Goal: Task Accomplishment & Management: Manage account settings

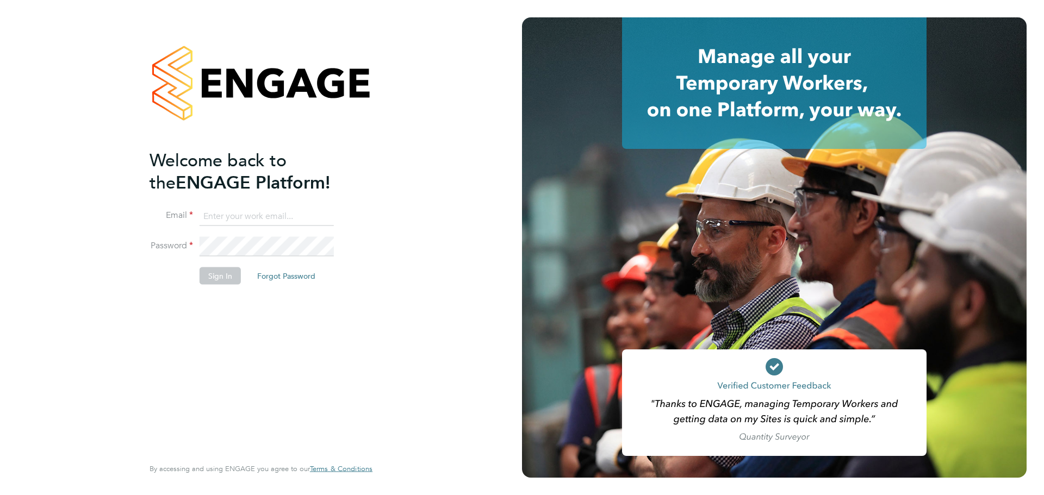
click at [273, 218] on input at bounding box center [267, 217] width 134 height 20
click at [254, 220] on input at bounding box center [267, 217] width 134 height 20
click at [255, 234] on li "Email" at bounding box center [256, 222] width 212 height 30
click at [394, 345] on div "Welcome back to the ENGAGE Platform! Email Password Sign In Forgot Password Ent…" at bounding box center [261, 247] width 266 height 495
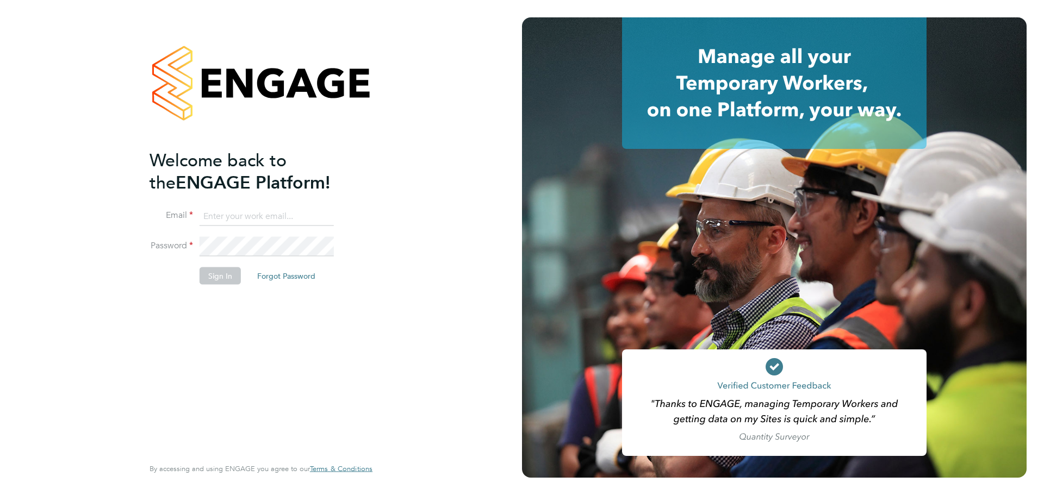
click at [253, 221] on input at bounding box center [267, 217] width 134 height 20
type input "[EMAIL_ADDRESS][DOMAIN_NAME]"
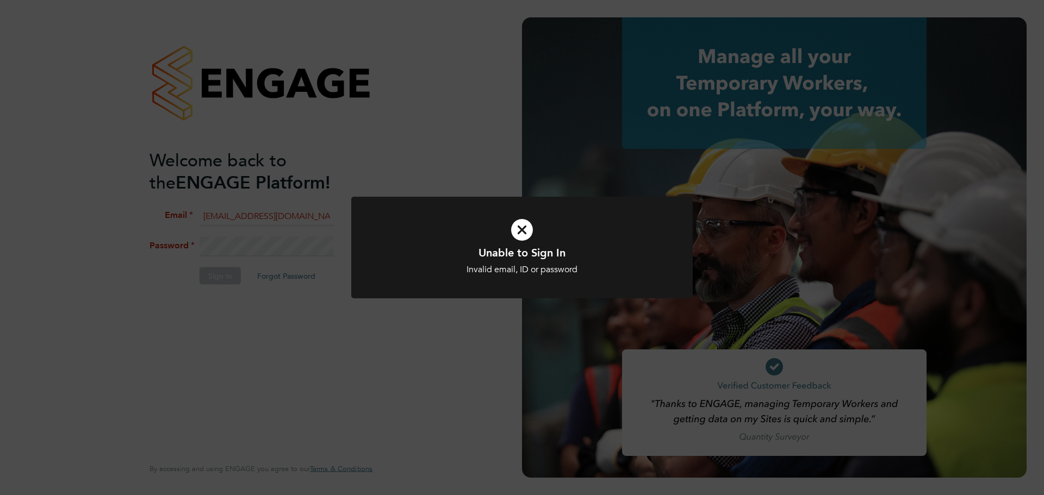
click at [360, 336] on div "Unable to Sign In Invalid email, ID or password Cancel Okay" at bounding box center [522, 247] width 1044 height 495
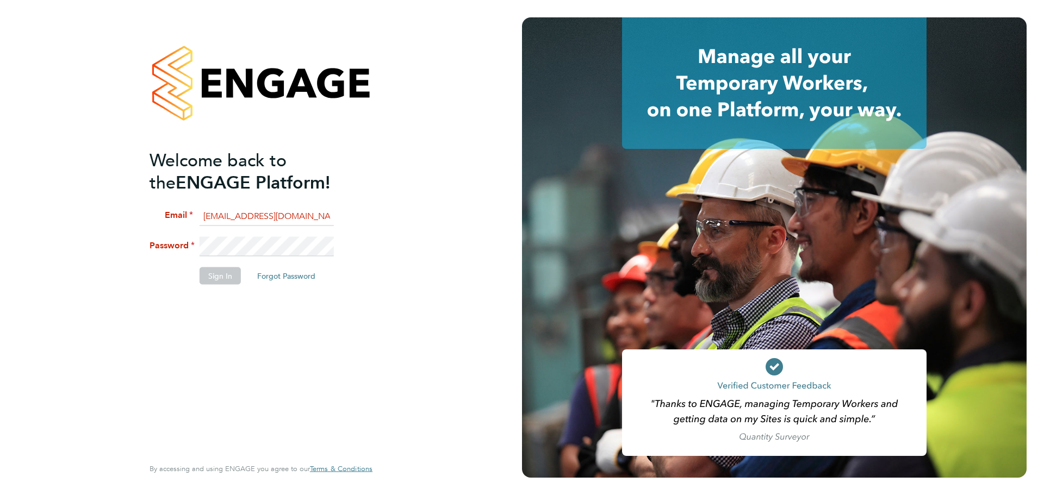
click at [305, 280] on button "Forgot Password" at bounding box center [287, 276] width 76 height 17
click at [278, 274] on button "Forgot Password" at bounding box center [287, 276] width 76 height 17
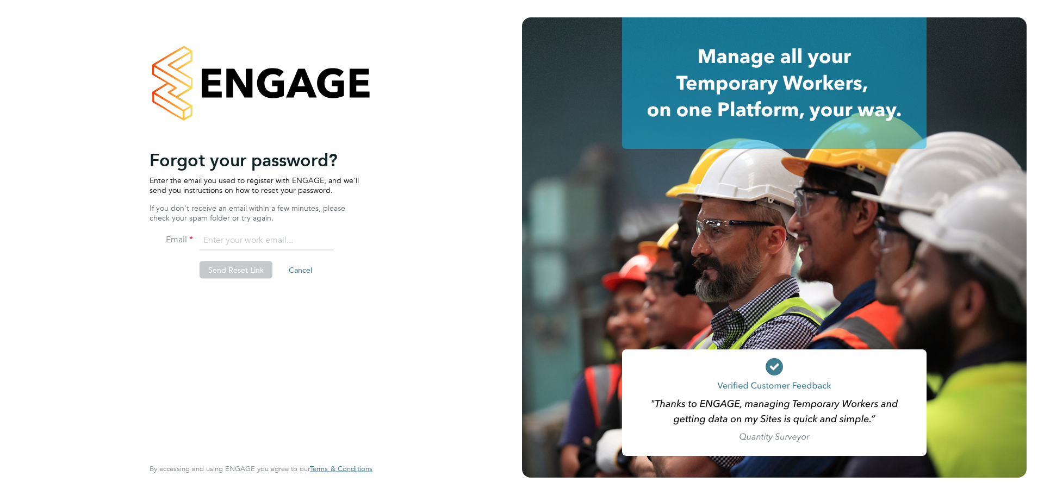
click at [252, 239] on input "email" at bounding box center [267, 241] width 134 height 20
type input "[EMAIL_ADDRESS][DOMAIN_NAME]"
click at [233, 274] on button "Send Reset Link" at bounding box center [236, 270] width 73 height 17
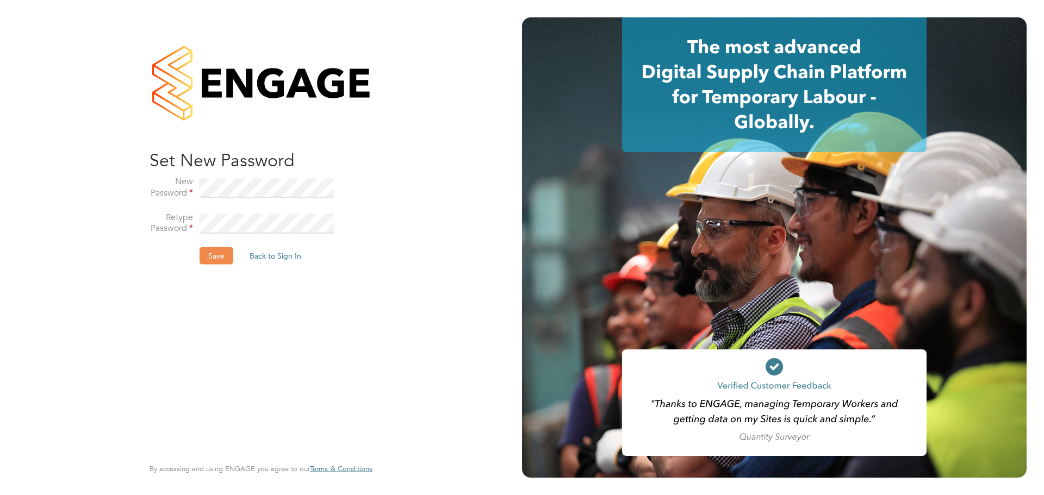
click at [224, 257] on button "Save" at bounding box center [217, 255] width 34 height 17
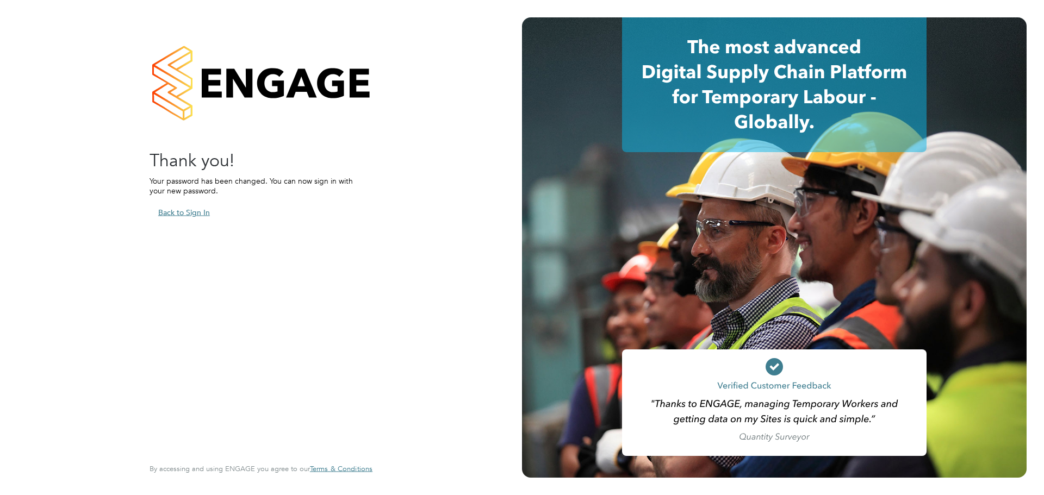
click at [208, 216] on button "Back to Sign In" at bounding box center [184, 212] width 69 height 17
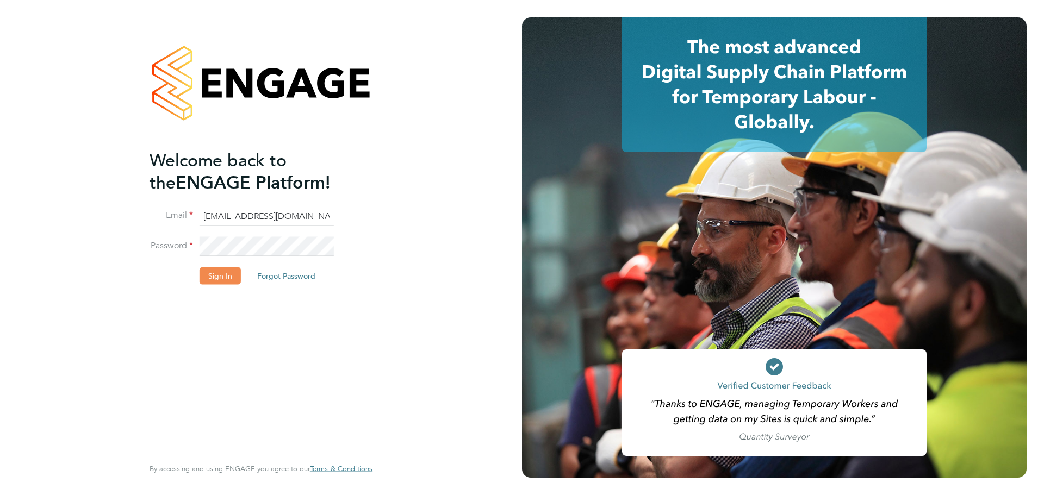
click at [230, 271] on button "Sign In" at bounding box center [220, 276] width 41 height 17
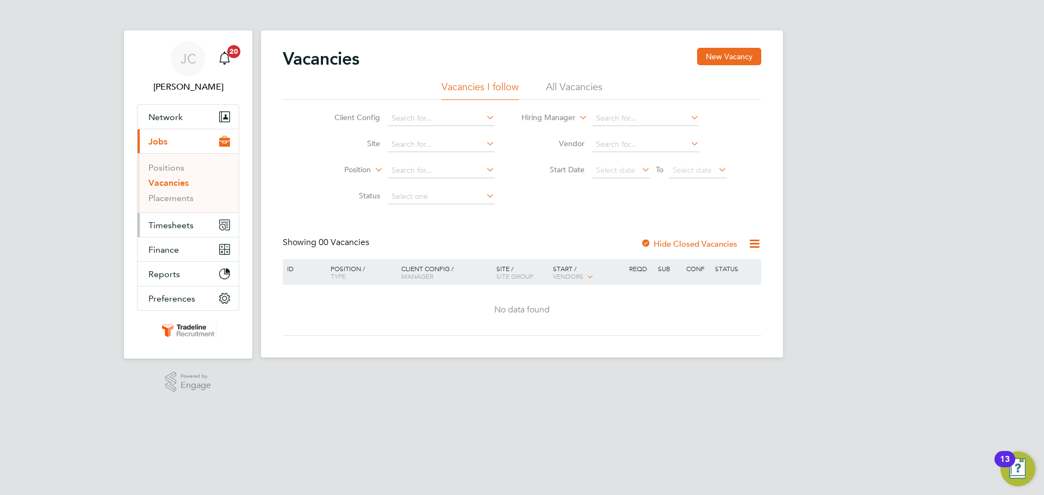
click at [190, 227] on span "Timesheets" at bounding box center [170, 225] width 45 height 10
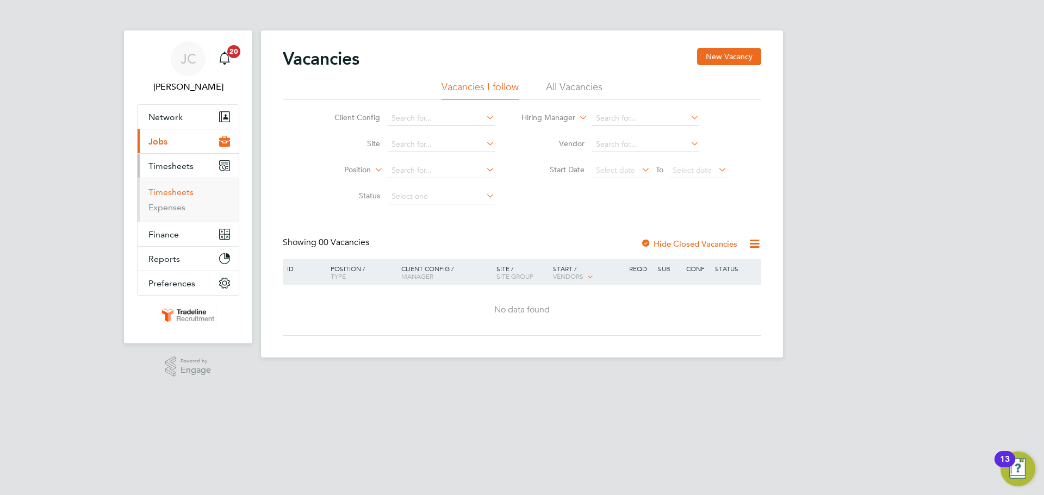
click at [186, 195] on link "Timesheets" at bounding box center [170, 192] width 45 height 10
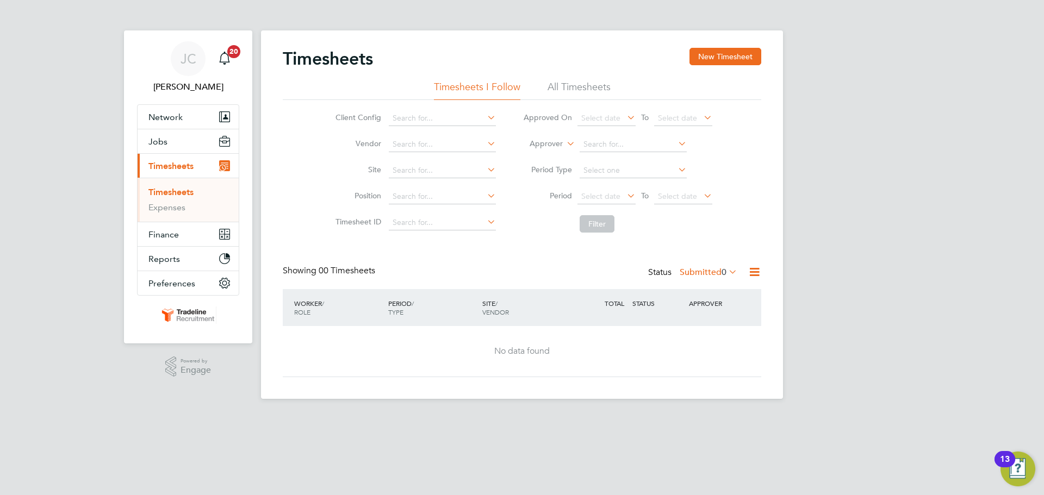
click at [591, 90] on li "All Timesheets" at bounding box center [579, 90] width 63 height 20
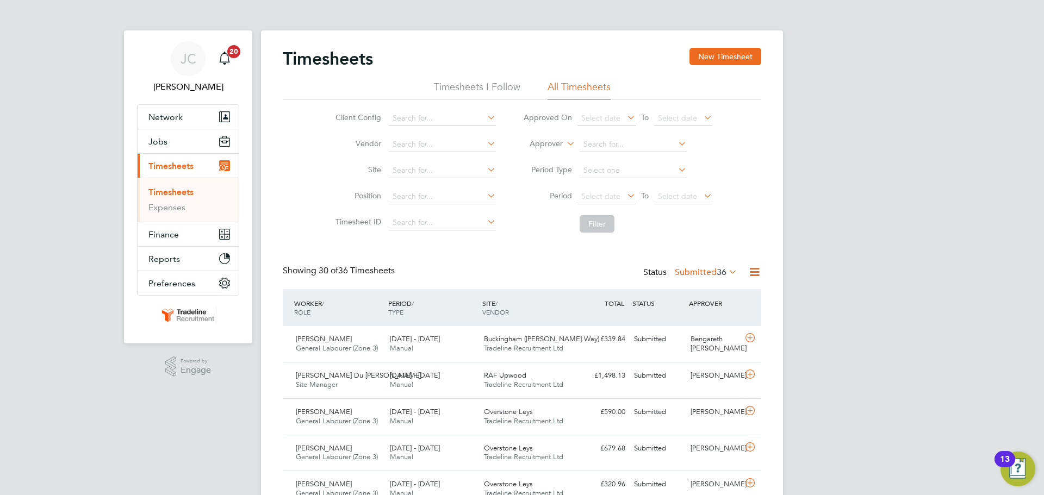
click at [491, 87] on li "Timesheets I Follow" at bounding box center [477, 90] width 86 height 20
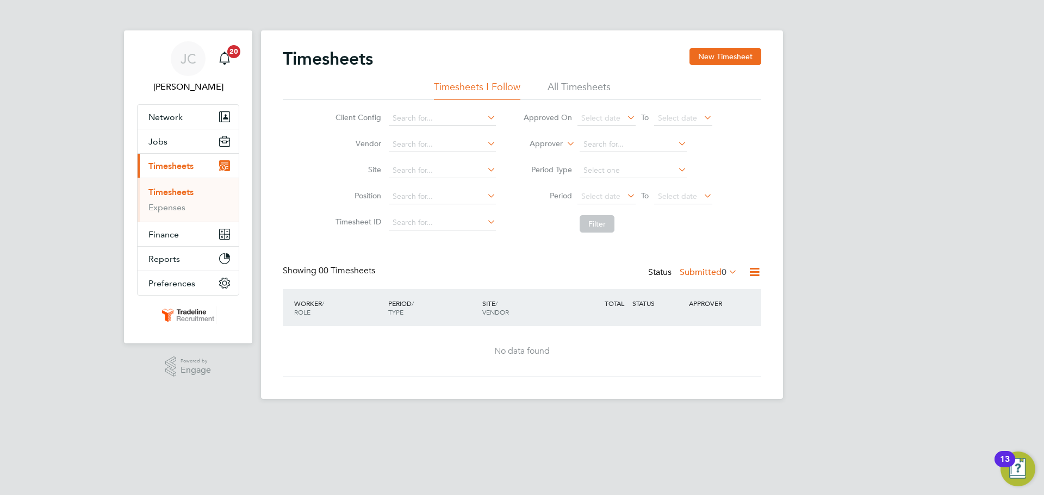
click at [558, 89] on li "All Timesheets" at bounding box center [579, 90] width 63 height 20
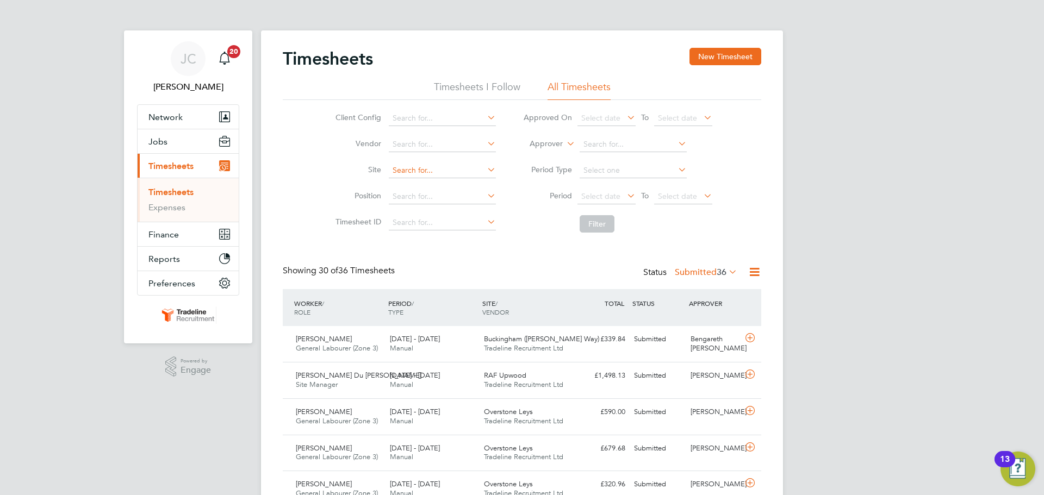
click at [406, 170] on input at bounding box center [442, 170] width 107 height 15
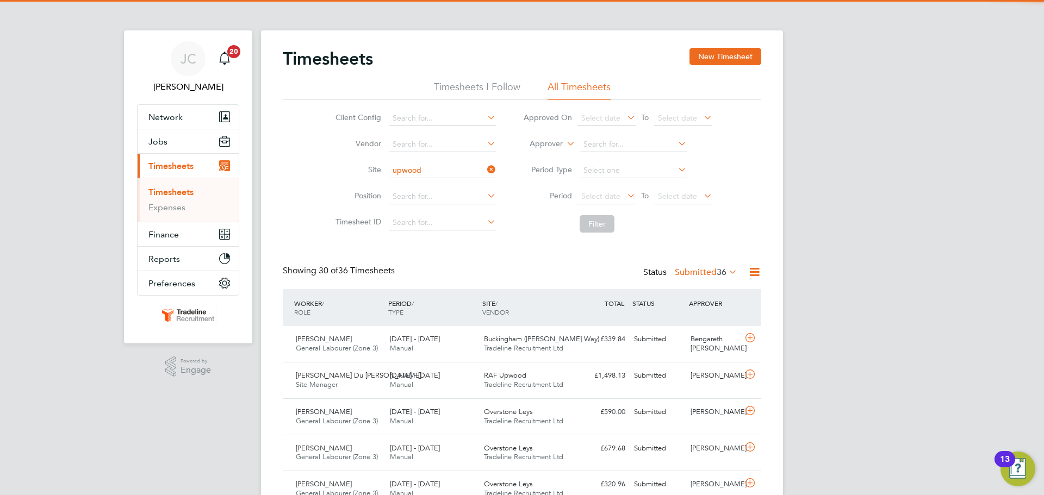
click at [400, 183] on li "RAF Upwood" at bounding box center [442, 185] width 108 height 15
type input "RAF Upwood"
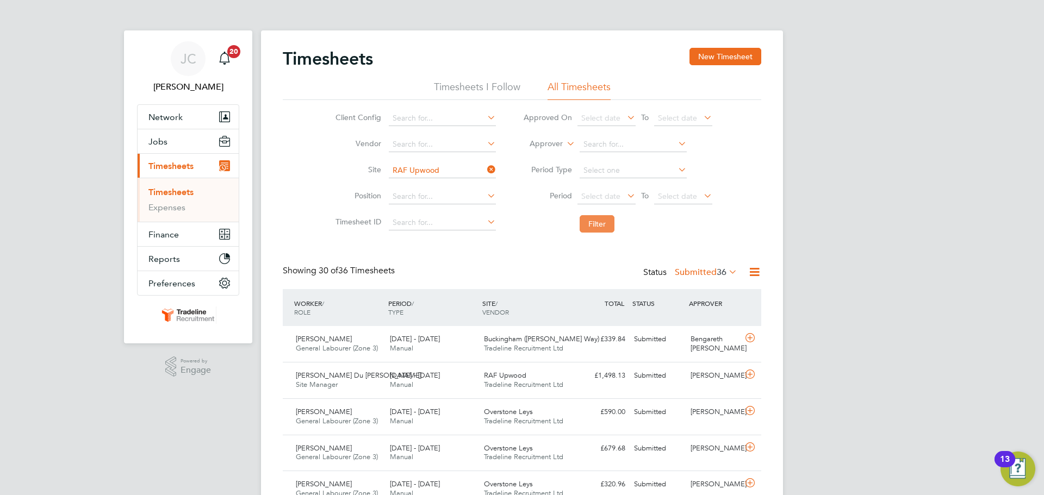
click at [591, 222] on button "Filter" at bounding box center [597, 223] width 35 height 17
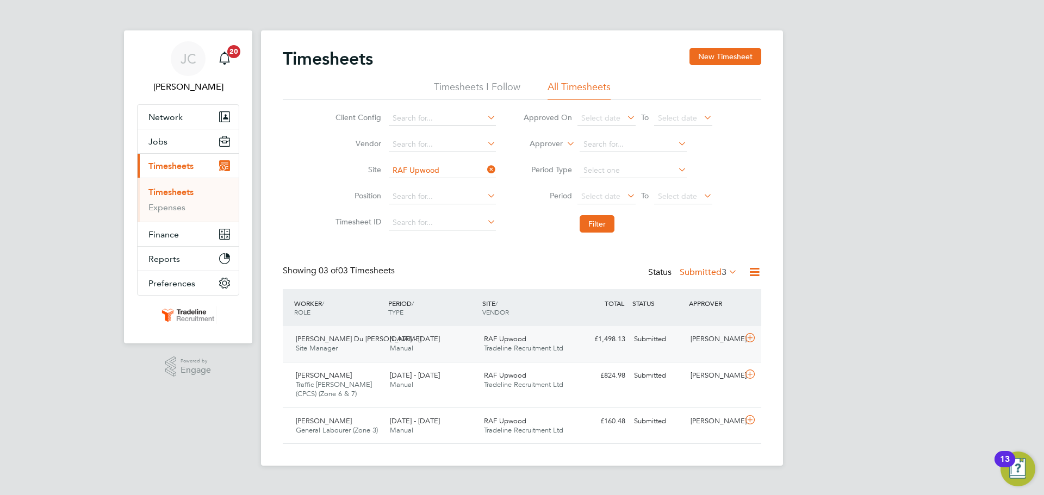
click at [554, 340] on div "RAF Upwood Tradeline Recruitment Ltd" at bounding box center [527, 344] width 94 height 27
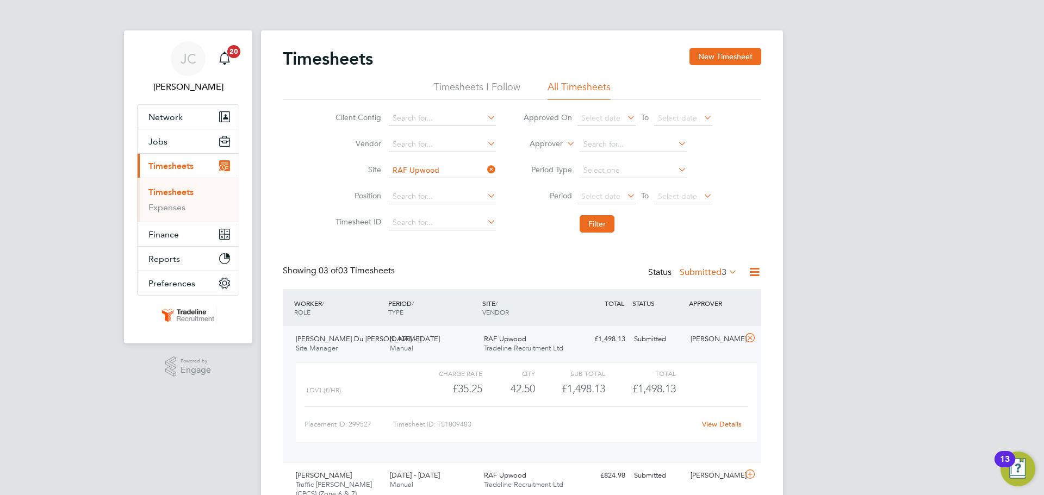
click at [639, 337] on div "Submitted" at bounding box center [658, 340] width 57 height 18
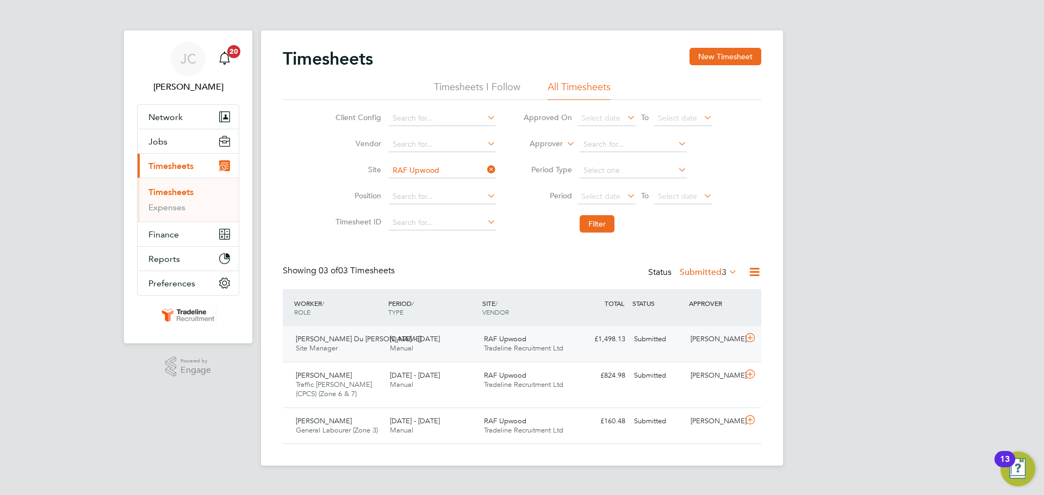
click at [548, 338] on div "RAF Upwood Tradeline Recruitment Ltd" at bounding box center [527, 344] width 94 height 27
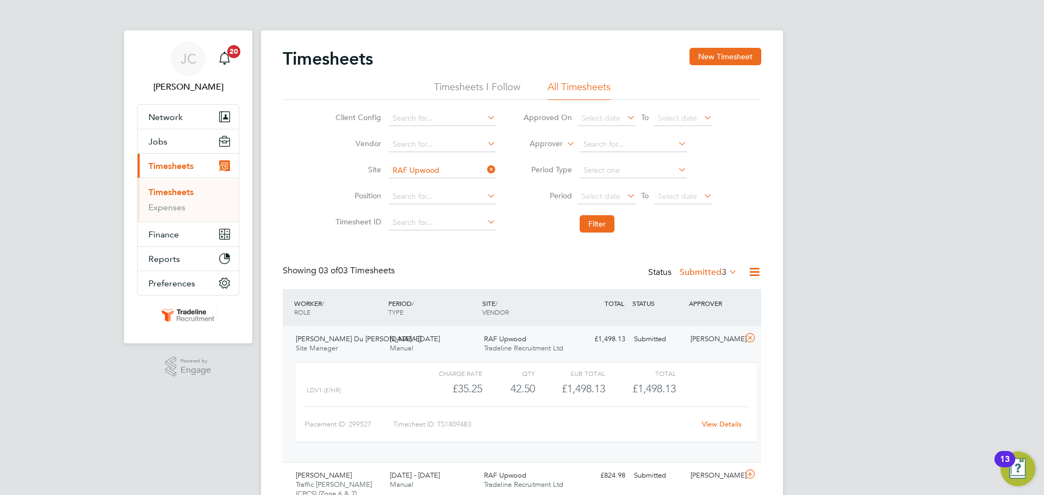
click at [721, 424] on link "View Details" at bounding box center [722, 424] width 40 height 9
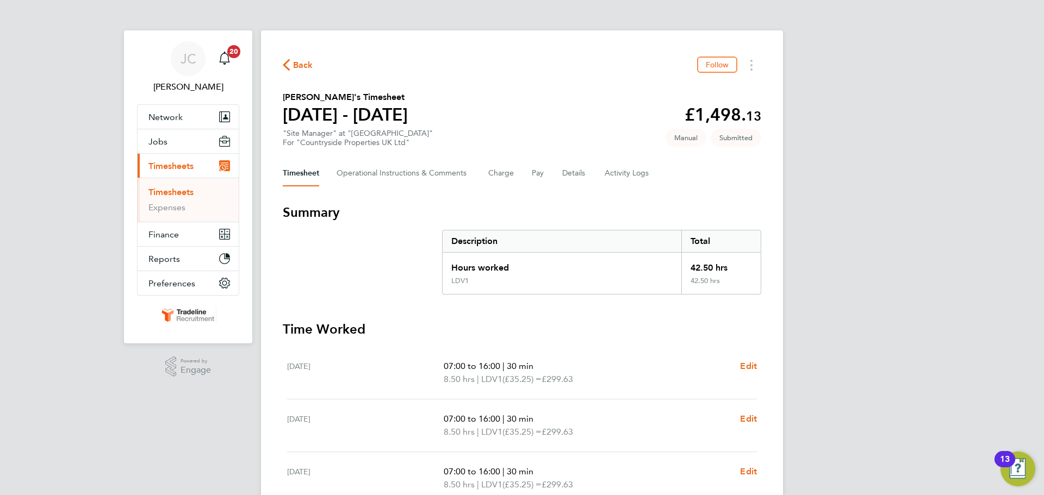
click at [183, 191] on link "Timesheets" at bounding box center [170, 192] width 45 height 10
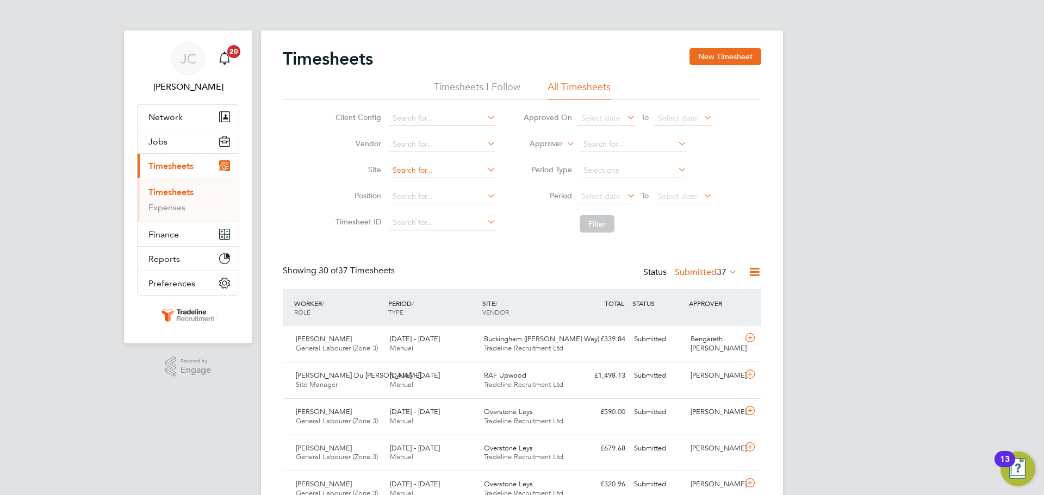
click at [431, 166] on input at bounding box center [442, 170] width 107 height 15
click at [464, 201] on li "Great Hadd on 1A (VSEM)" at bounding box center [442, 200] width 108 height 15
type input "Great Haddon 1A (VSEM)"
click at [577, 228] on li "Filter" at bounding box center [618, 224] width 216 height 28
click at [590, 228] on button "Filter" at bounding box center [597, 223] width 35 height 17
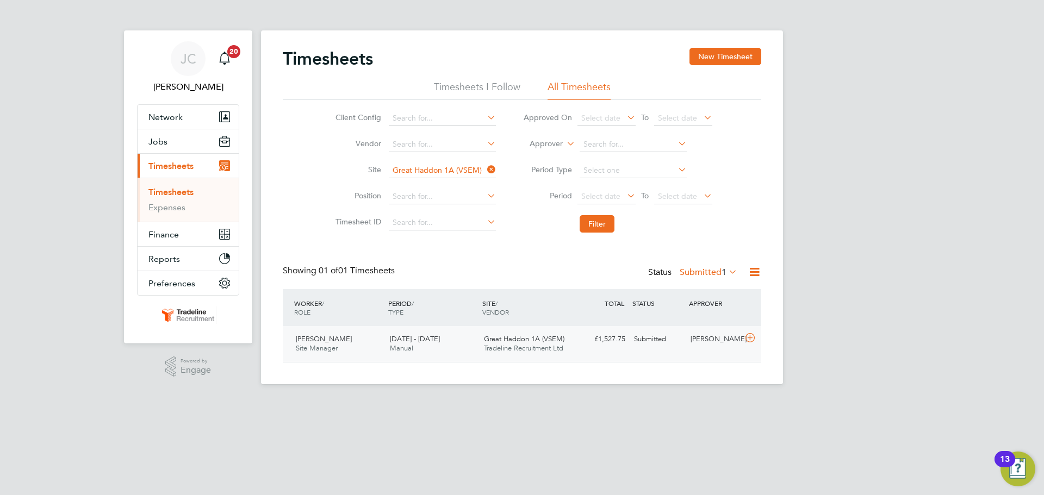
click at [656, 342] on div "Submitted" at bounding box center [658, 340] width 57 height 18
